Goal: Task Accomplishment & Management: Manage account settings

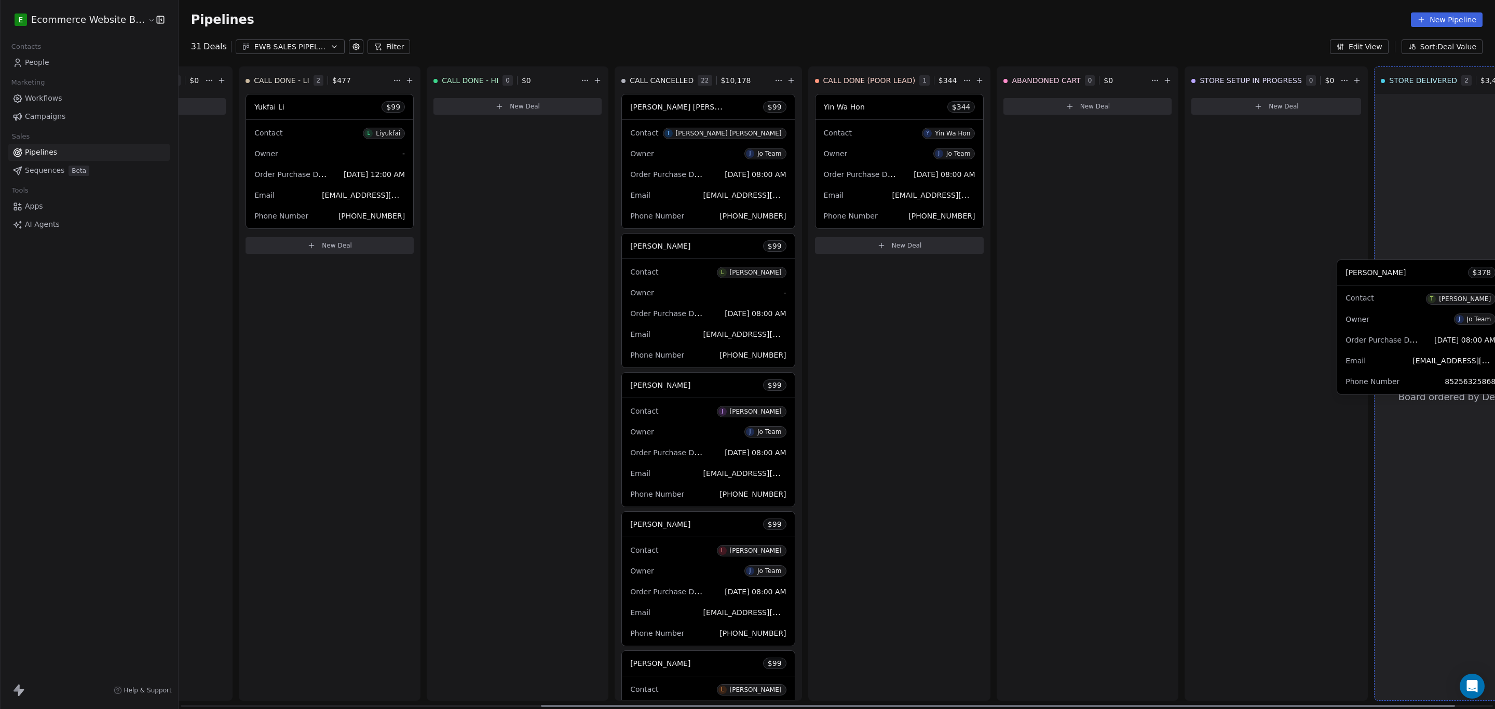
scroll to position [0, 574]
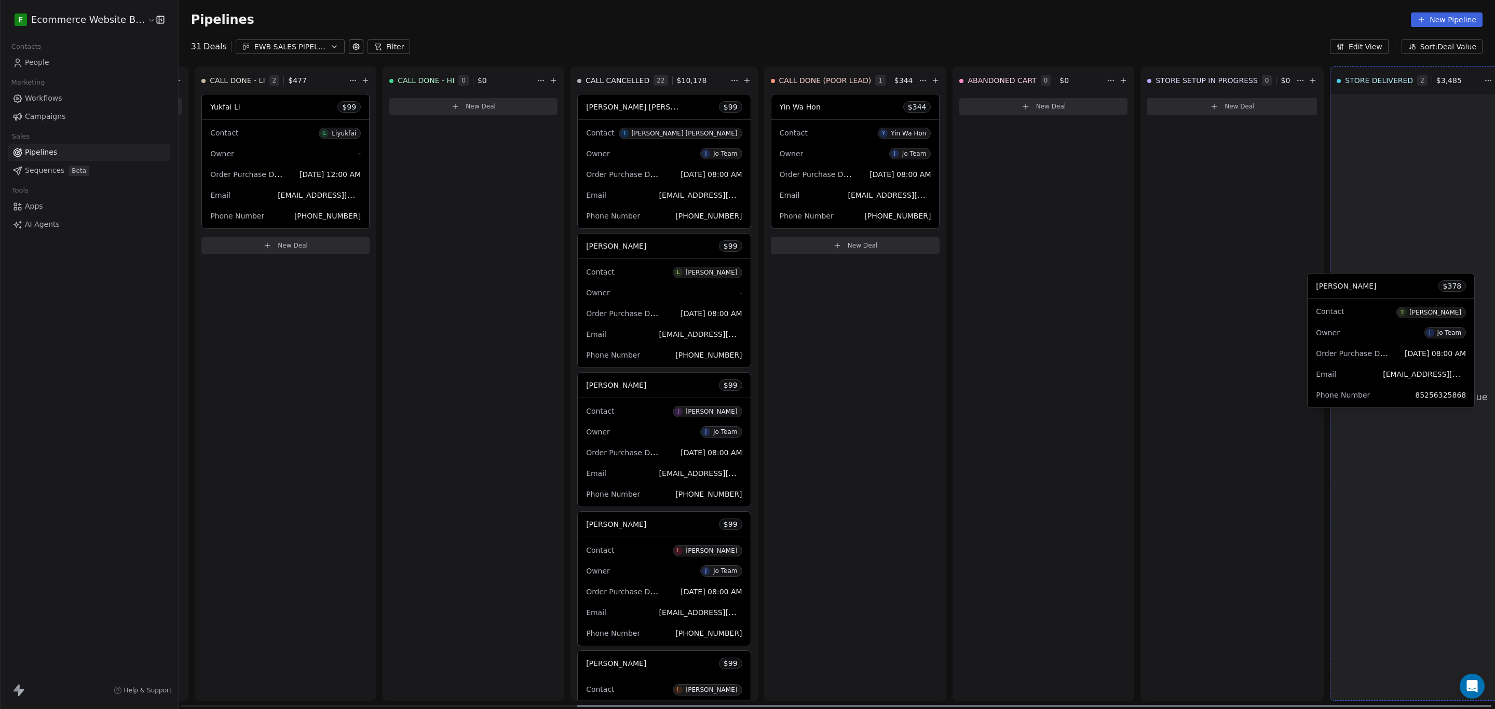
drag, startPoint x: 611, startPoint y: 241, endPoint x: 1382, endPoint y: 290, distance: 772.4
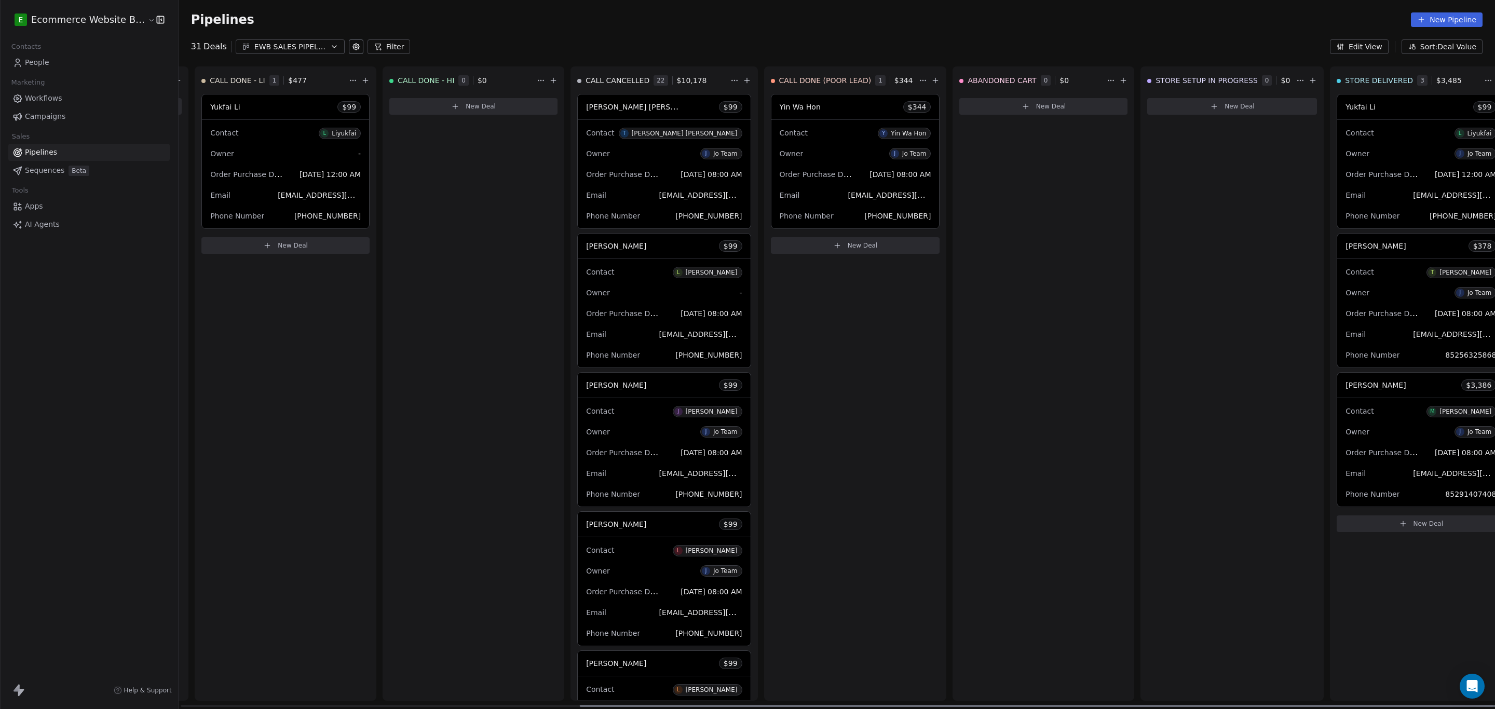
click at [1366, 248] on div "[PERSON_NAME] $ 378" at bounding box center [1420, 246] width 167 height 25
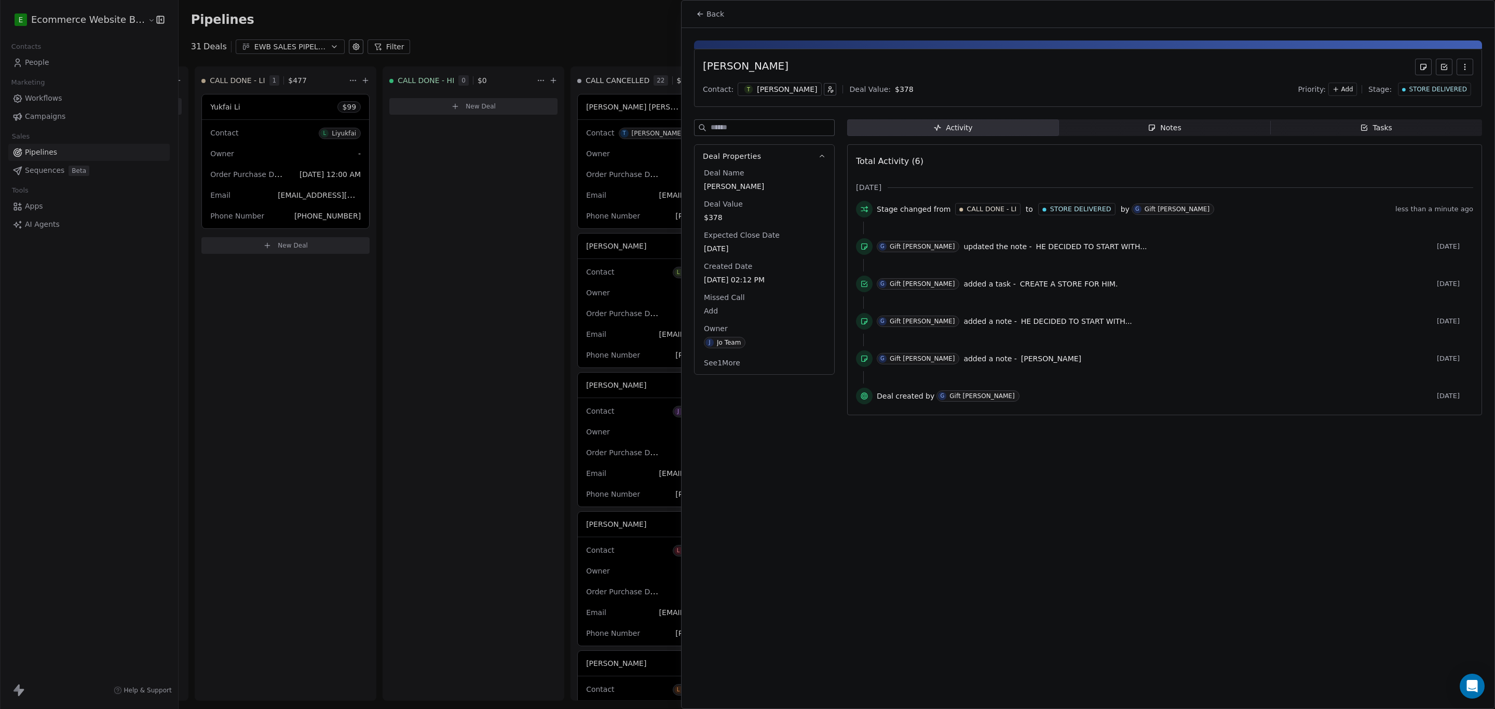
click at [1171, 127] on div "Notes" at bounding box center [1164, 128] width 33 height 11
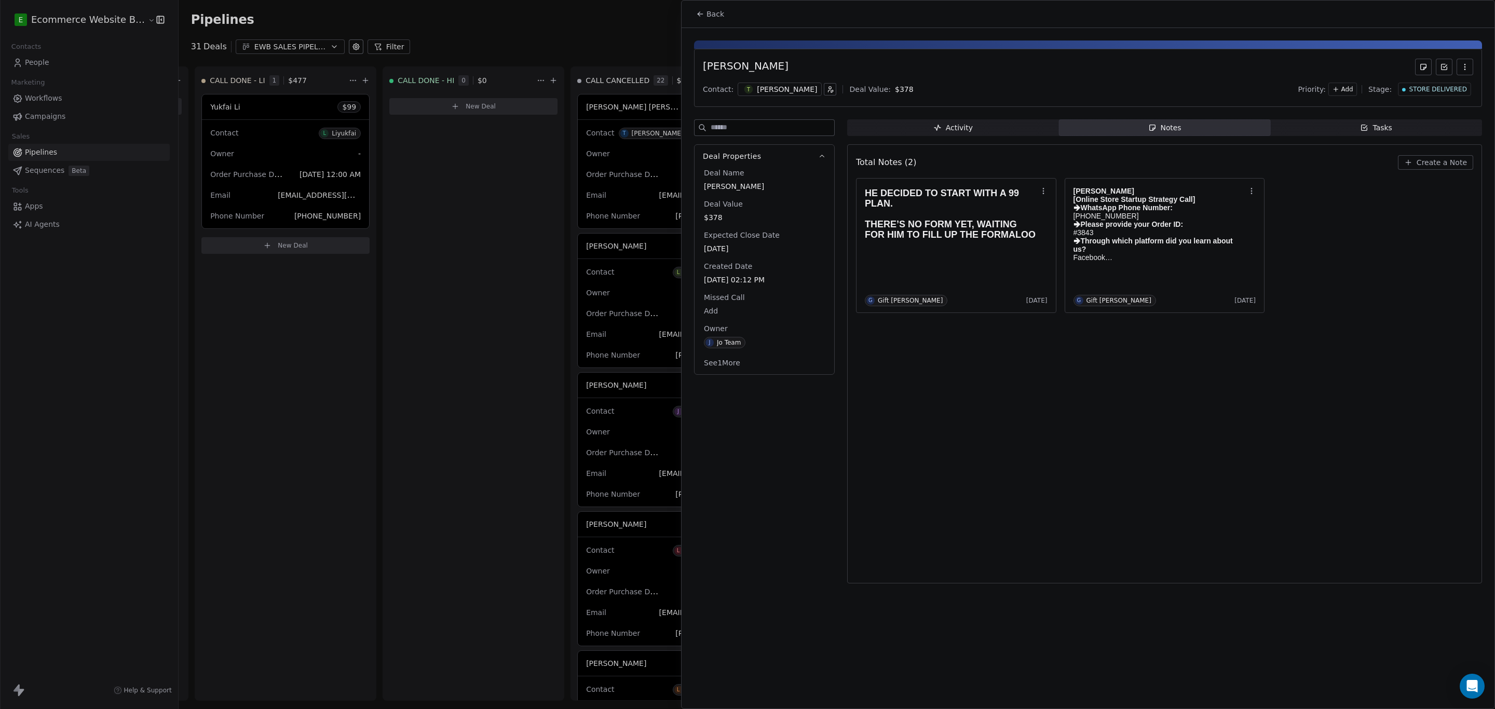
click at [1005, 342] on div "Total Notes (2) Create a Note HE DECIDED TO START WITH A 99 PLAN. THERE’S NO FO…" at bounding box center [1164, 364] width 617 height 426
click at [1070, 342] on div "Total Notes (2) Create a Note HE DECIDED TO START WITH A 99 PLAN. THERE’S NO FO…" at bounding box center [1164, 364] width 617 height 426
click at [1421, 161] on span "Create a Note" at bounding box center [1442, 162] width 50 height 10
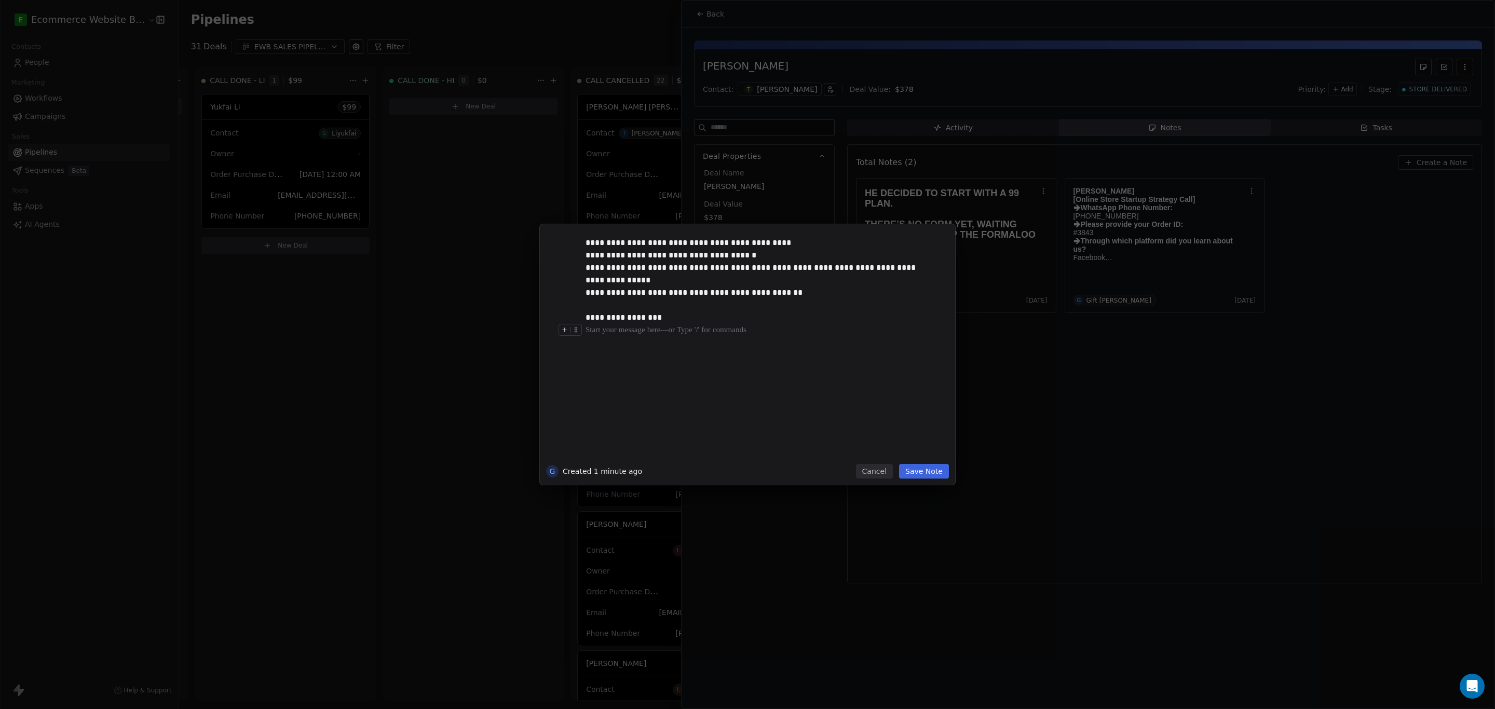
click at [933, 474] on button "Save Note" at bounding box center [924, 471] width 50 height 15
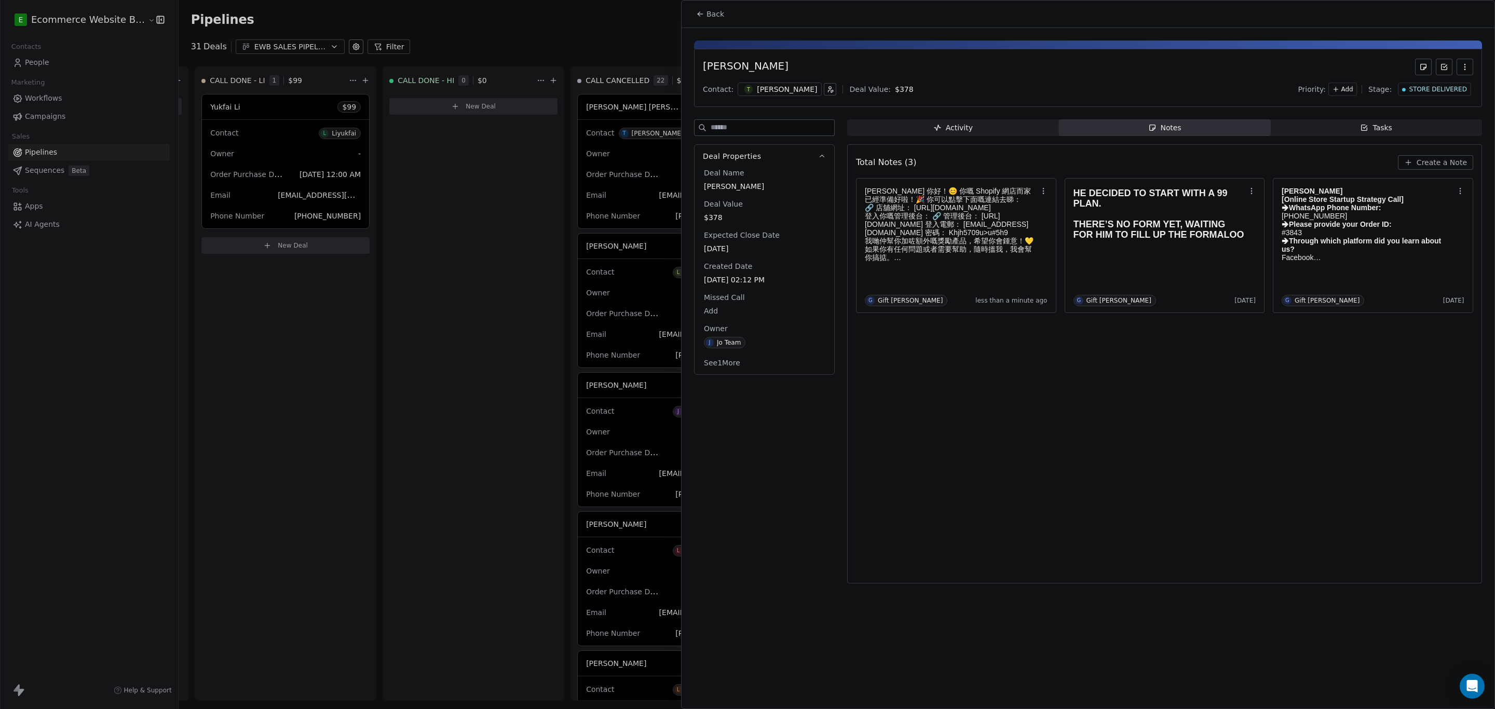
drag, startPoint x: 1177, startPoint y: 405, endPoint x: 1348, endPoint y: 319, distance: 190.8
click at [1181, 313] on div "[PERSON_NAME] 你好！😊 你嘅 Shopify 網店而家已經準備好啦！🎉 你可以點擊下面嘅連結去睇： 🔗 店舖網址： [URL][DOMAIN_N…" at bounding box center [1164, 245] width 617 height 135
click at [745, 65] on div "[PERSON_NAME]" at bounding box center [746, 67] width 86 height 17
click at [704, 16] on button "Back" at bounding box center [710, 14] width 40 height 19
